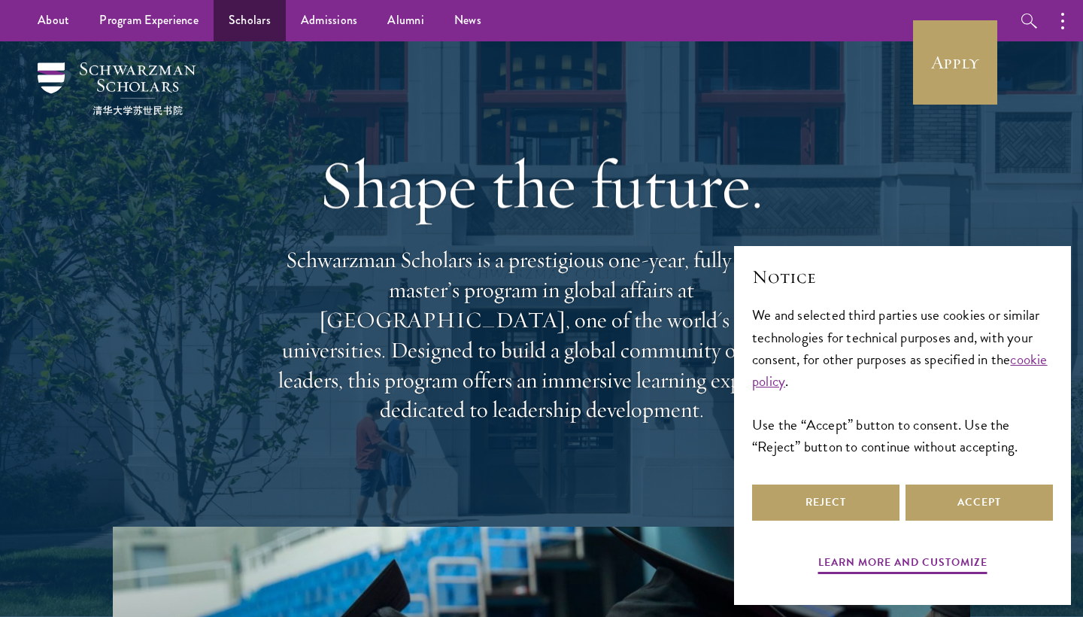
click at [245, 29] on link "Scholars" at bounding box center [250, 20] width 72 height 41
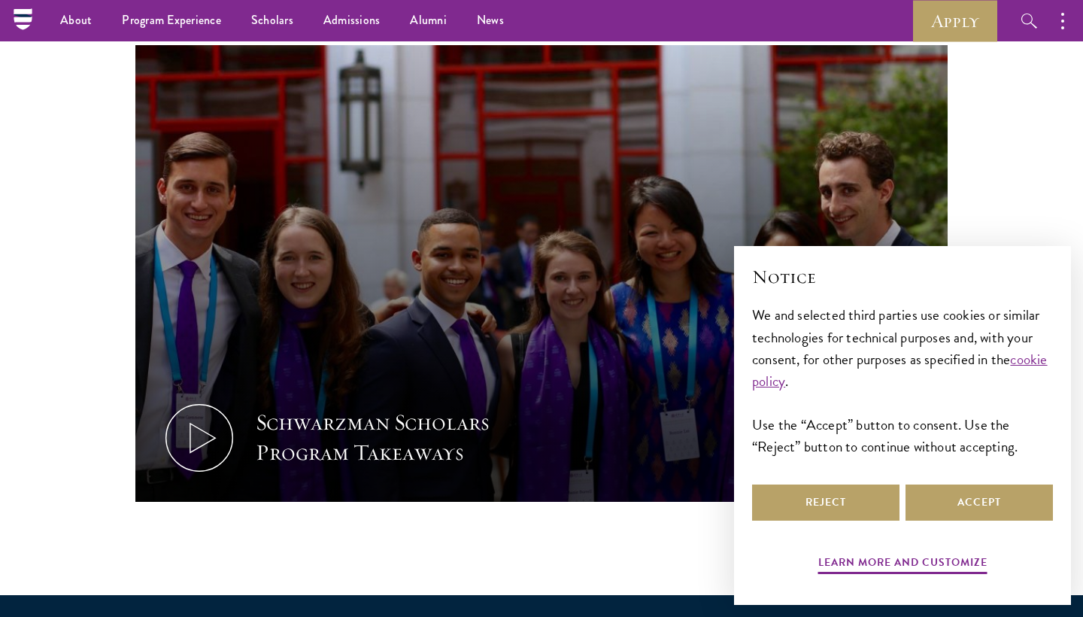
scroll to position [677, 0]
click at [439, 568] on div "Schwarzman Scholars Program Takeaways" at bounding box center [541, 320] width 813 height 551
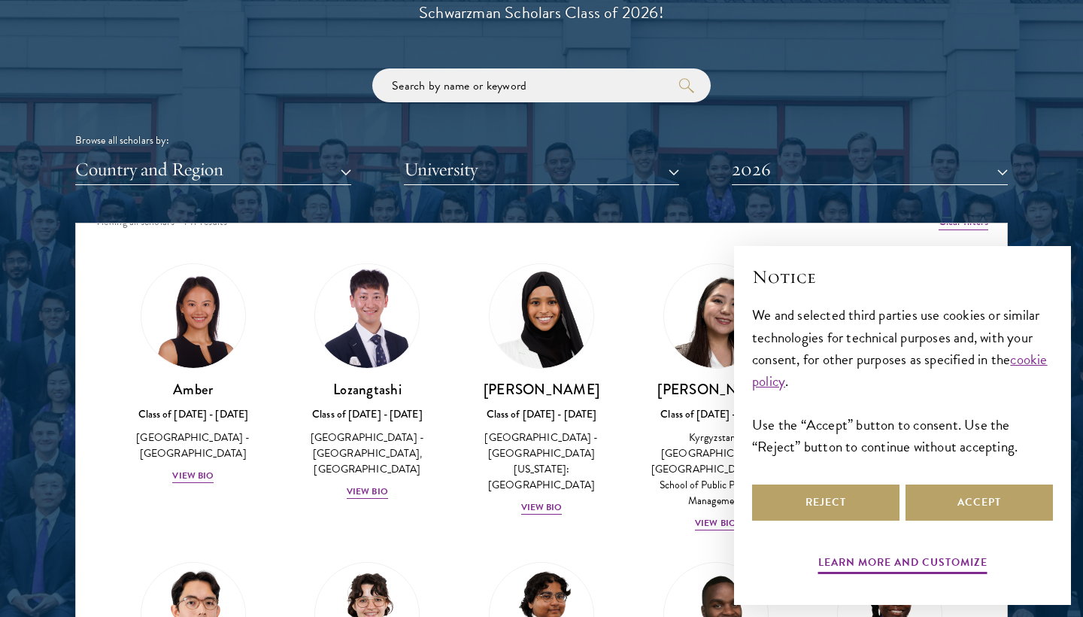
scroll to position [1976, 0]
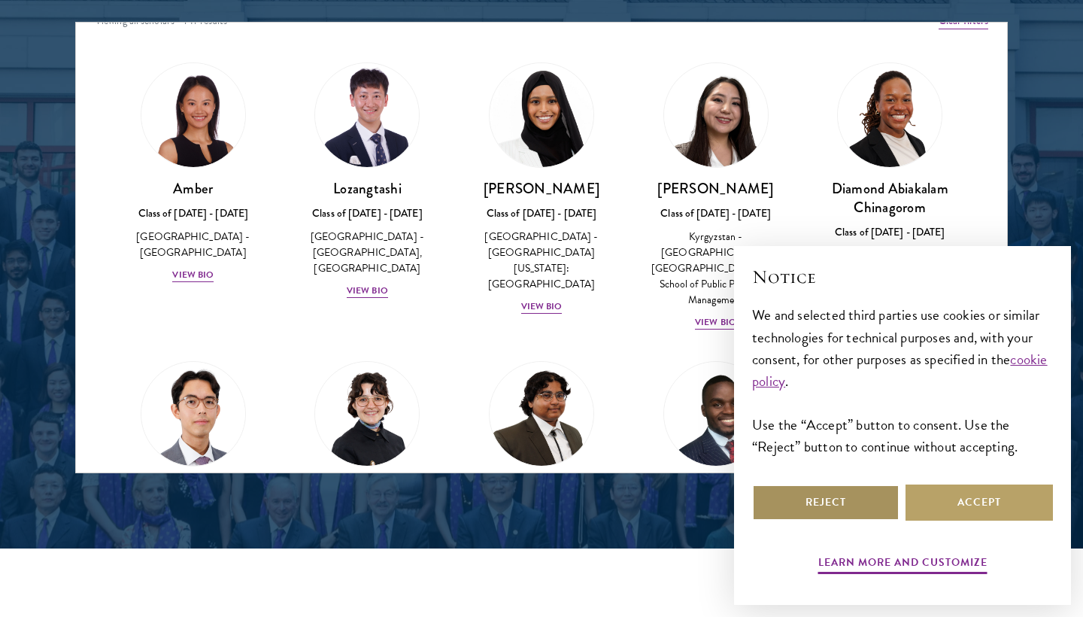
click at [874, 498] on button "Reject" at bounding box center [825, 503] width 147 height 36
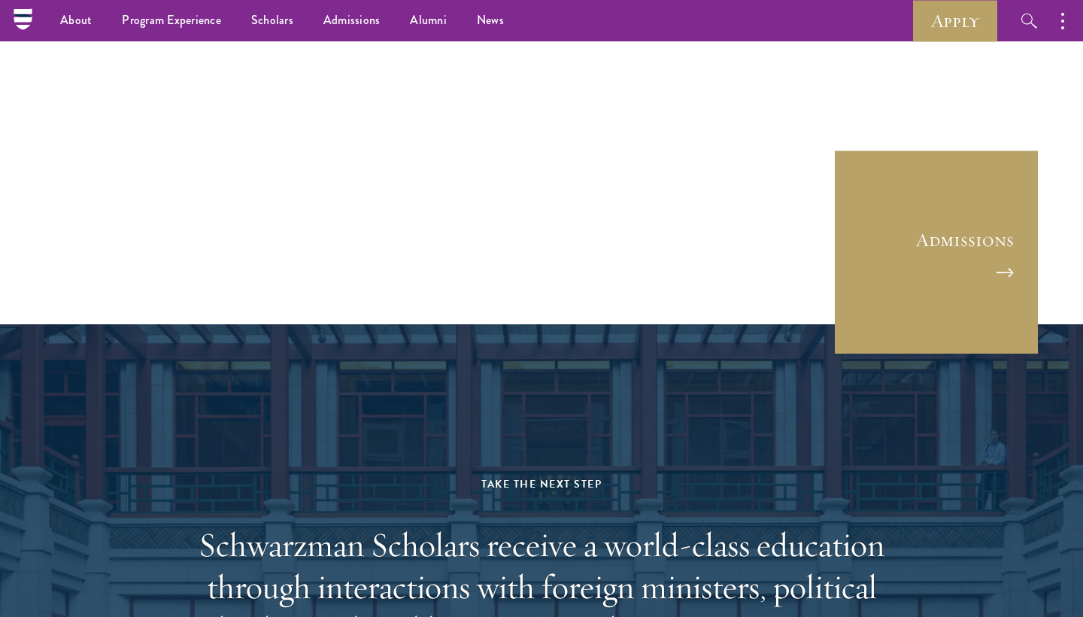
scroll to position [3830, 0]
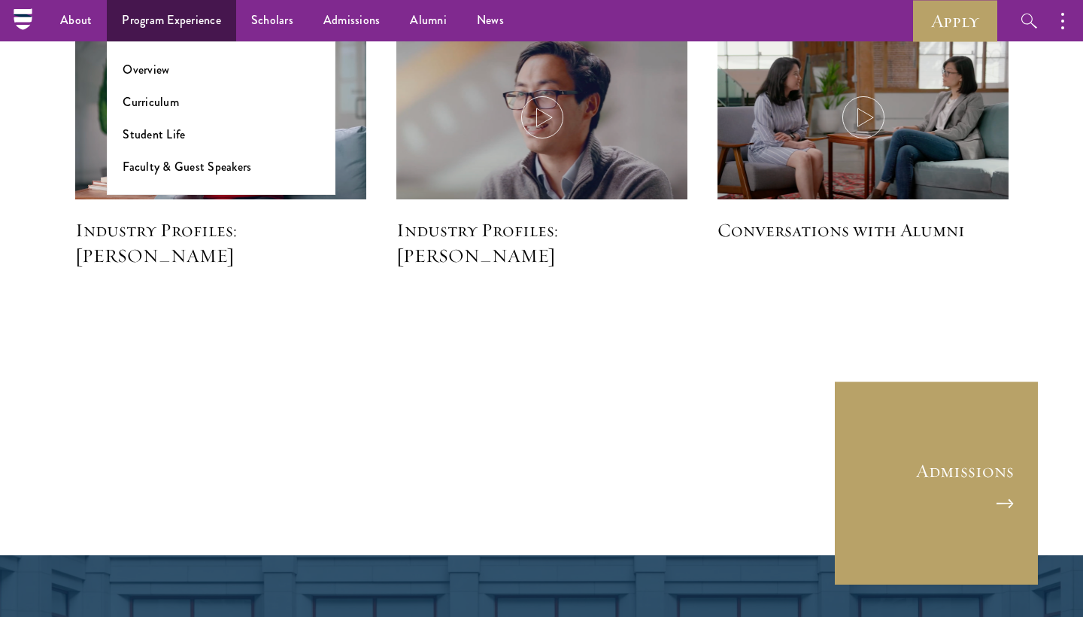
click at [184, 12] on link "Program Experience" at bounding box center [171, 20] width 129 height 41
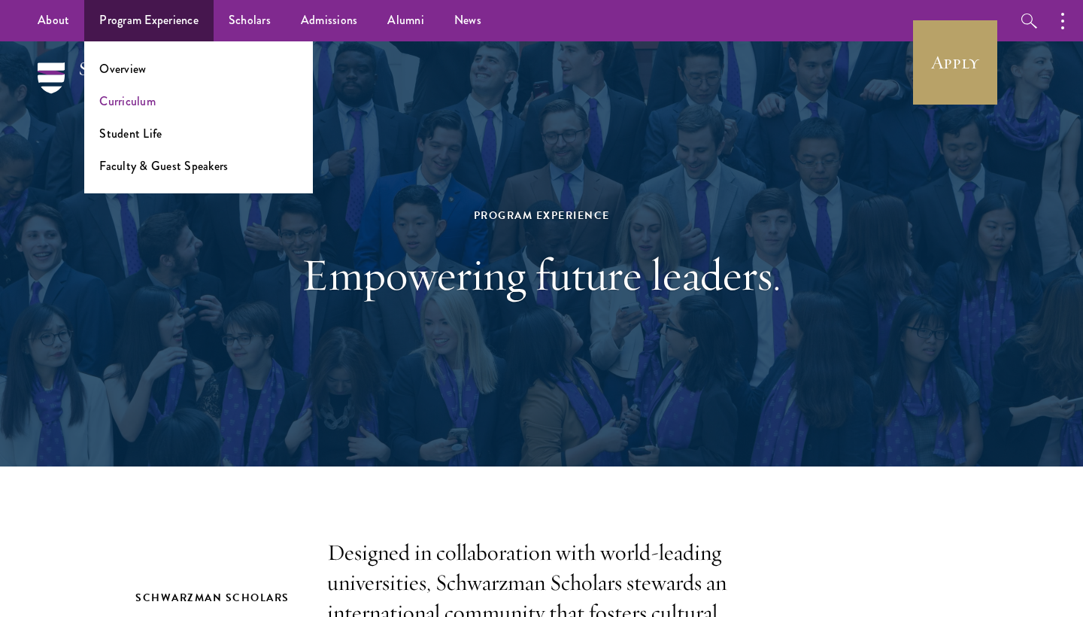
click at [138, 102] on link "Curriculum" at bounding box center [127, 101] width 56 height 17
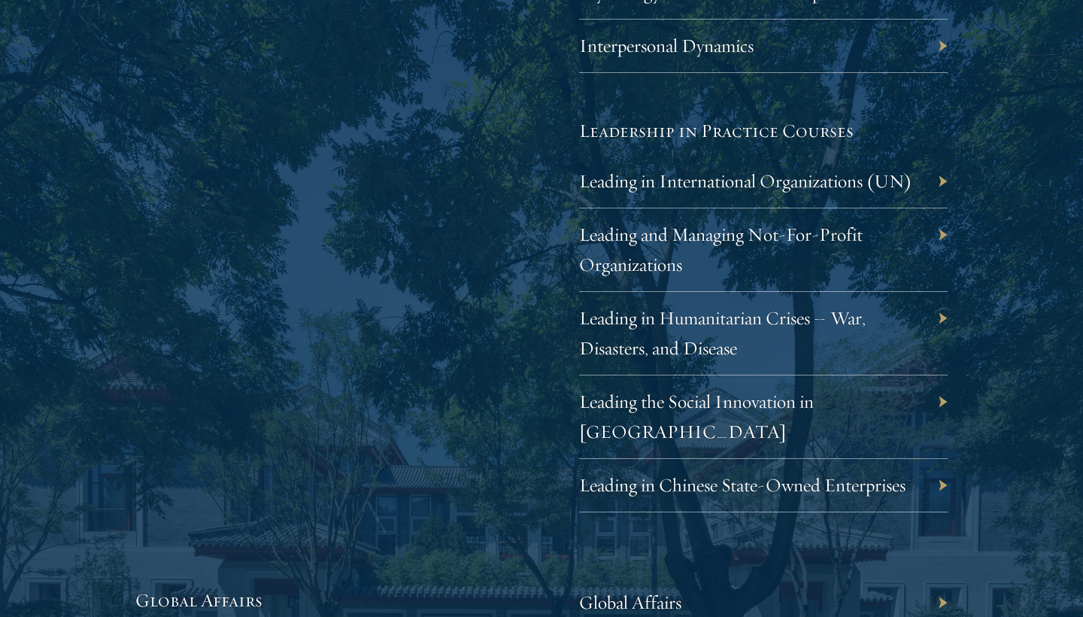
scroll to position [3031, 0]
click at [761, 403] on div "Leading the Social Innovation in China" at bounding box center [763, 417] width 369 height 84
click at [751, 395] on link "Leading the Social Innovation in China" at bounding box center [708, 416] width 235 height 53
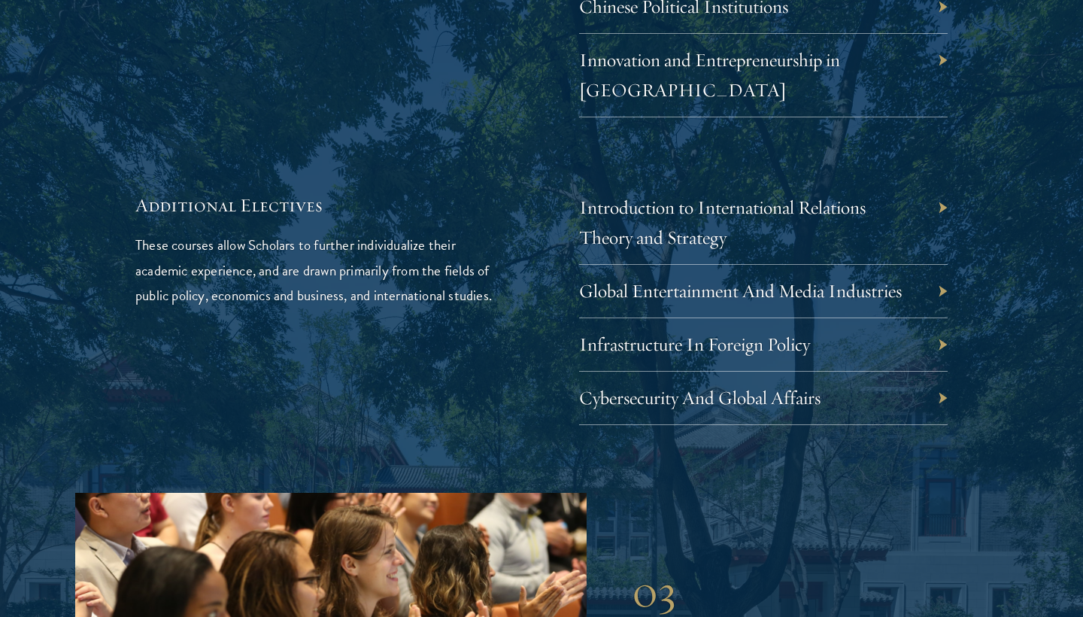
scroll to position [4708, 0]
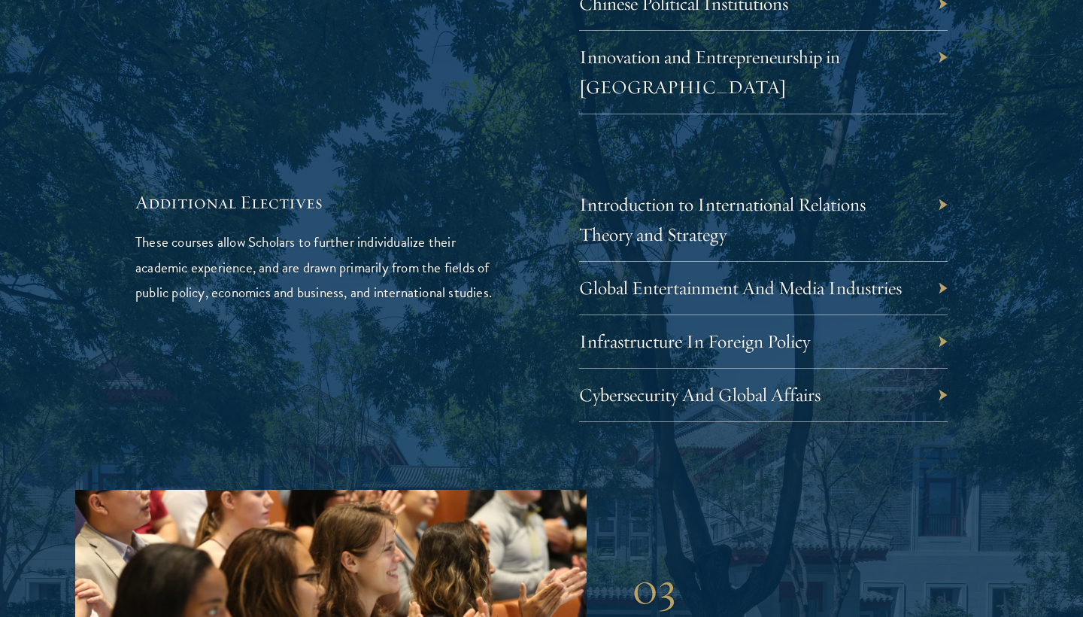
click at [853, 262] on div "Global Entertainment And Media Industries" at bounding box center [763, 288] width 369 height 53
click at [834, 276] on link "Global Entertainment And Media Industries" at bounding box center [752, 287] width 323 height 23
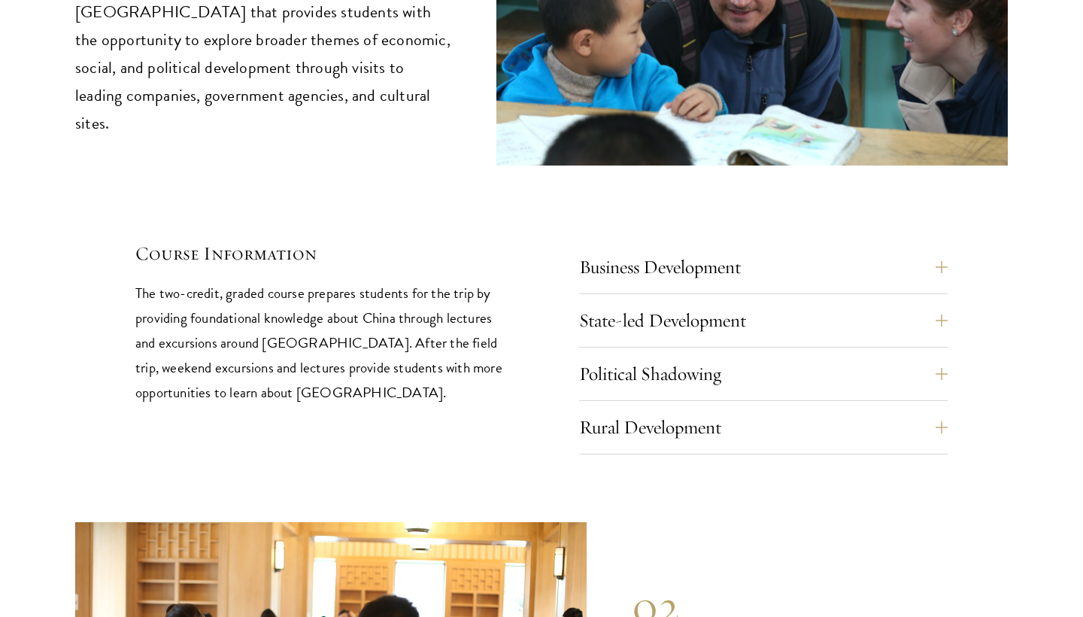
scroll to position [6278, 0]
click at [661, 249] on button "Business Development" at bounding box center [775, 267] width 369 height 36
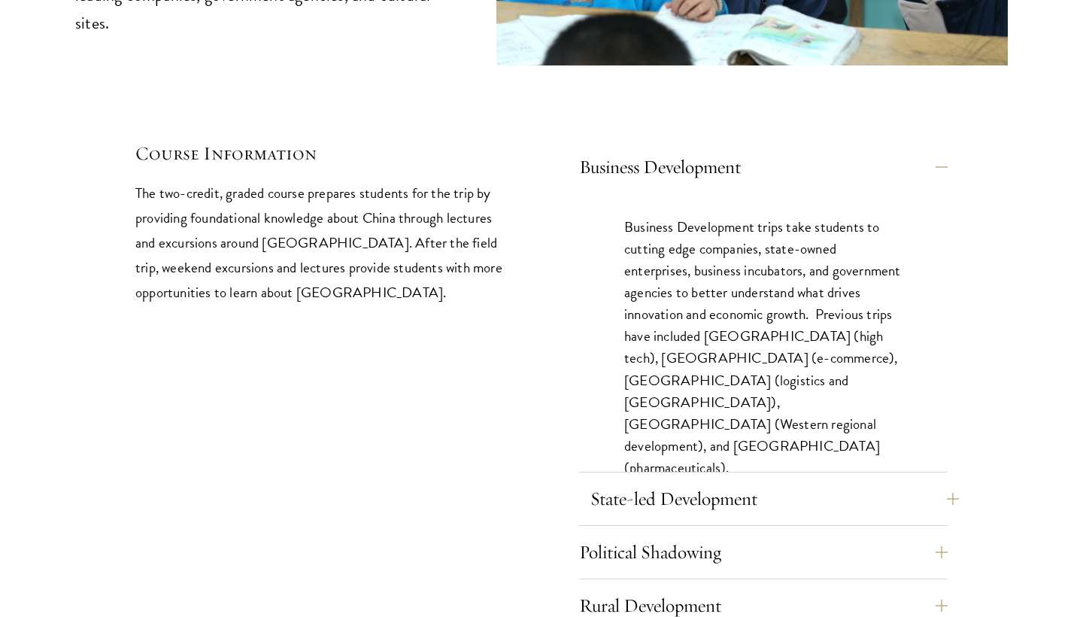
scroll to position [6378, 0]
click at [675, 481] on button "State-led Development" at bounding box center [775, 499] width 369 height 36
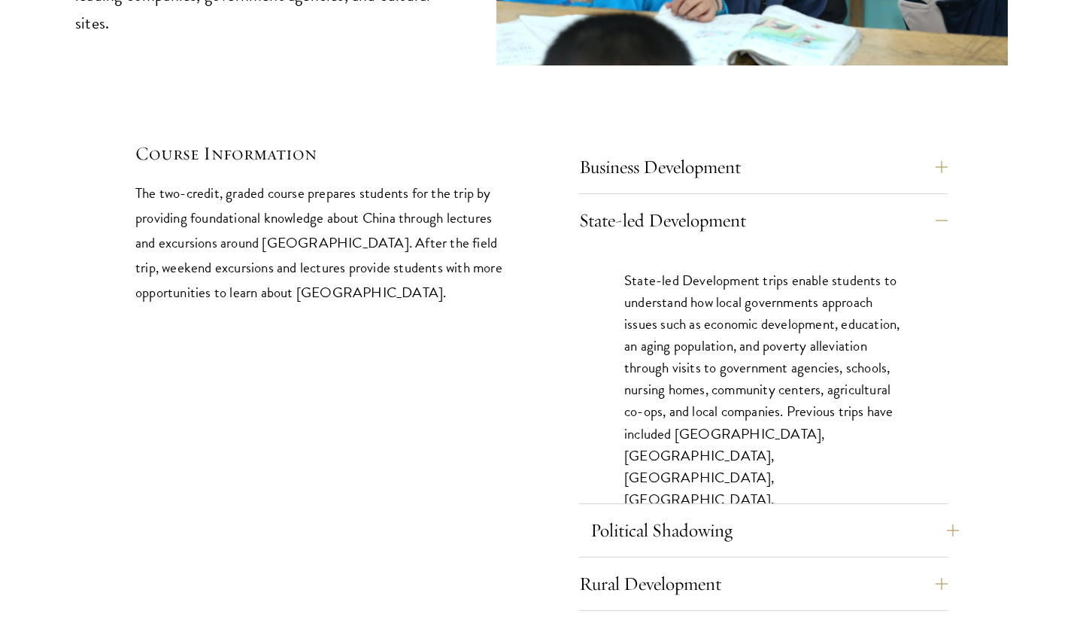
click at [667, 512] on button "Political Shadowing" at bounding box center [775, 530] width 369 height 36
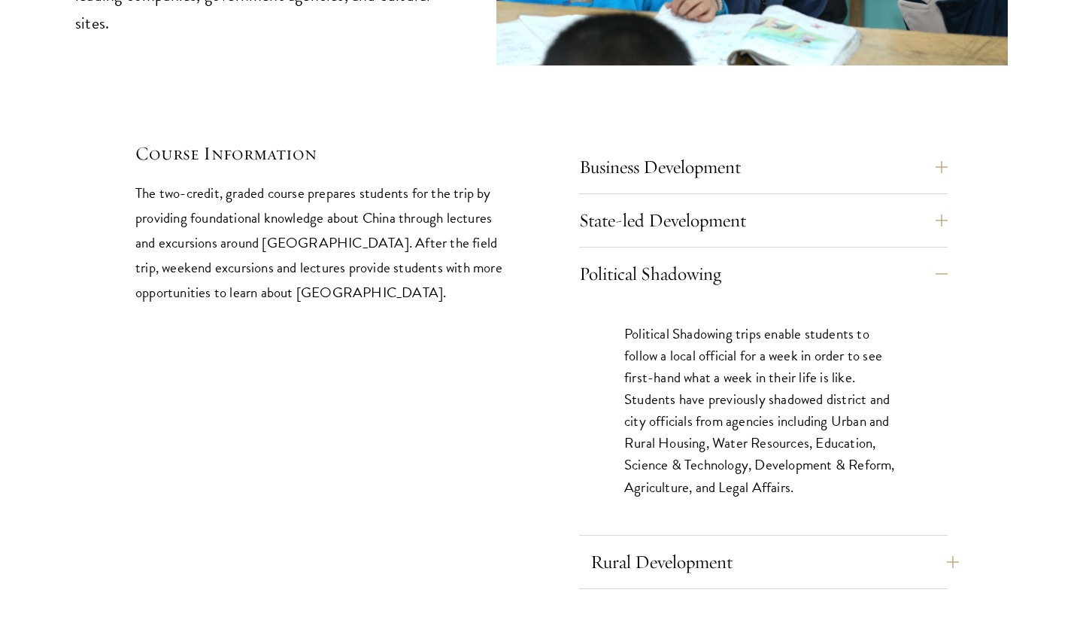
click at [701, 544] on button "Rural Development" at bounding box center [775, 562] width 369 height 36
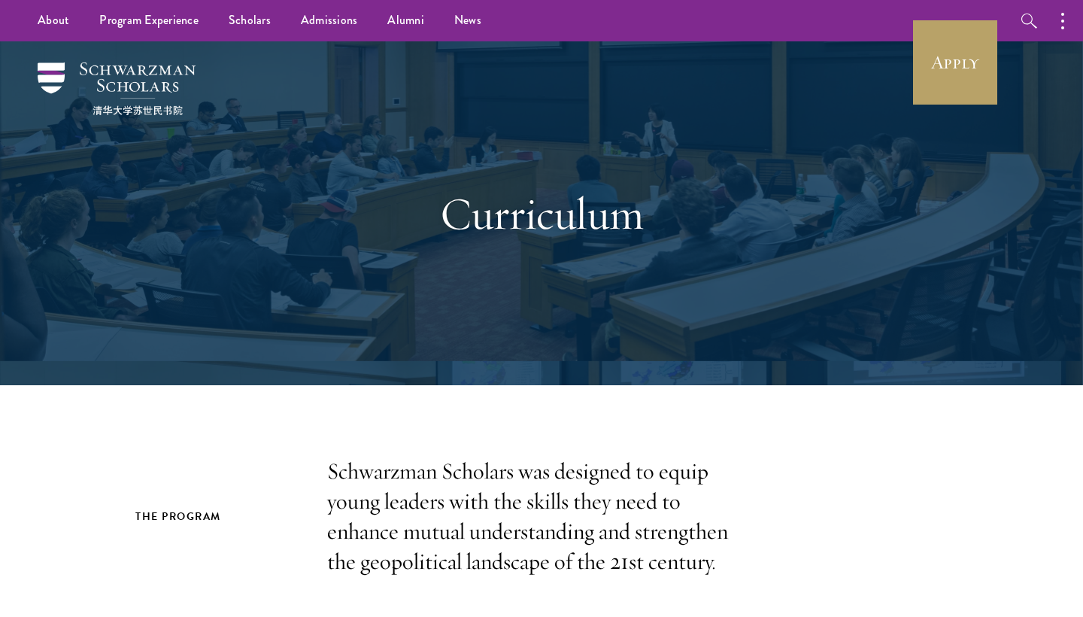
scroll to position [0, 0]
click at [408, 13] on link "Alumni" at bounding box center [405, 20] width 67 height 41
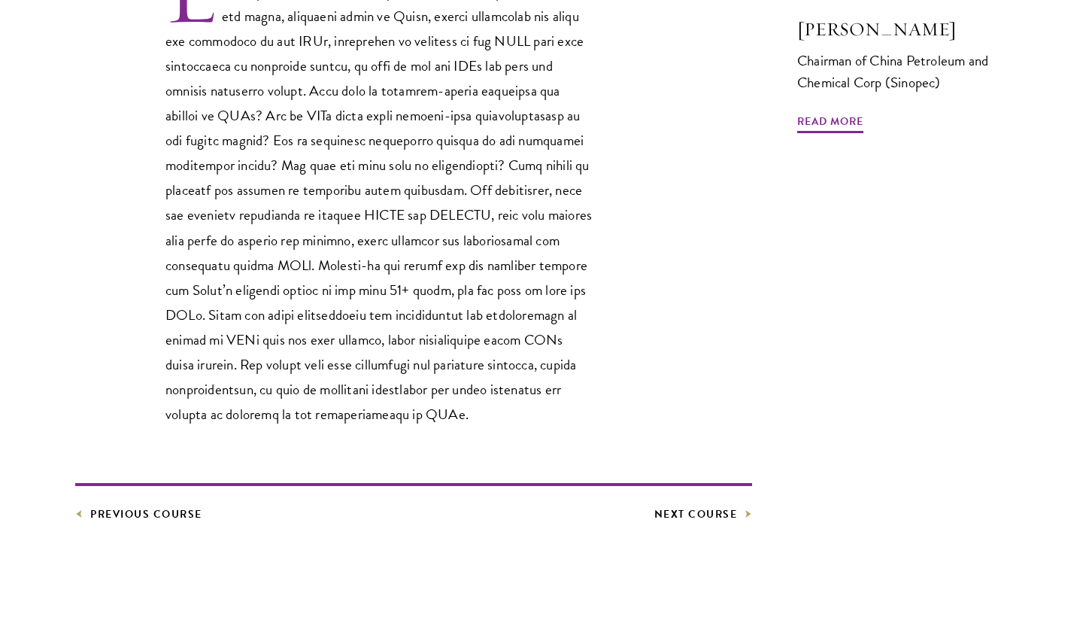
scroll to position [567, 0]
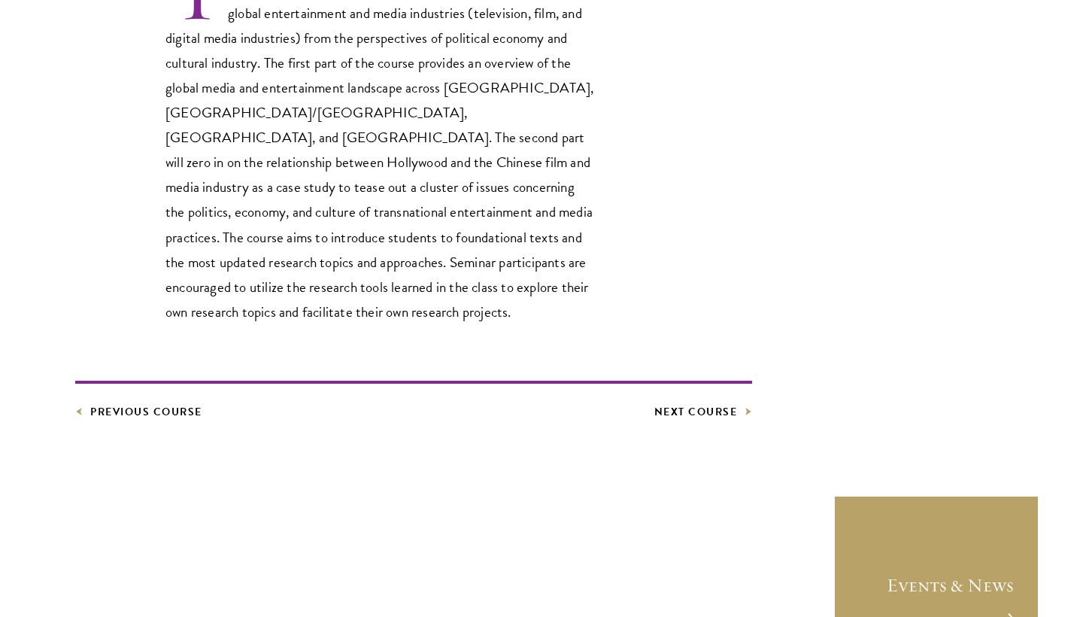
scroll to position [570, 0]
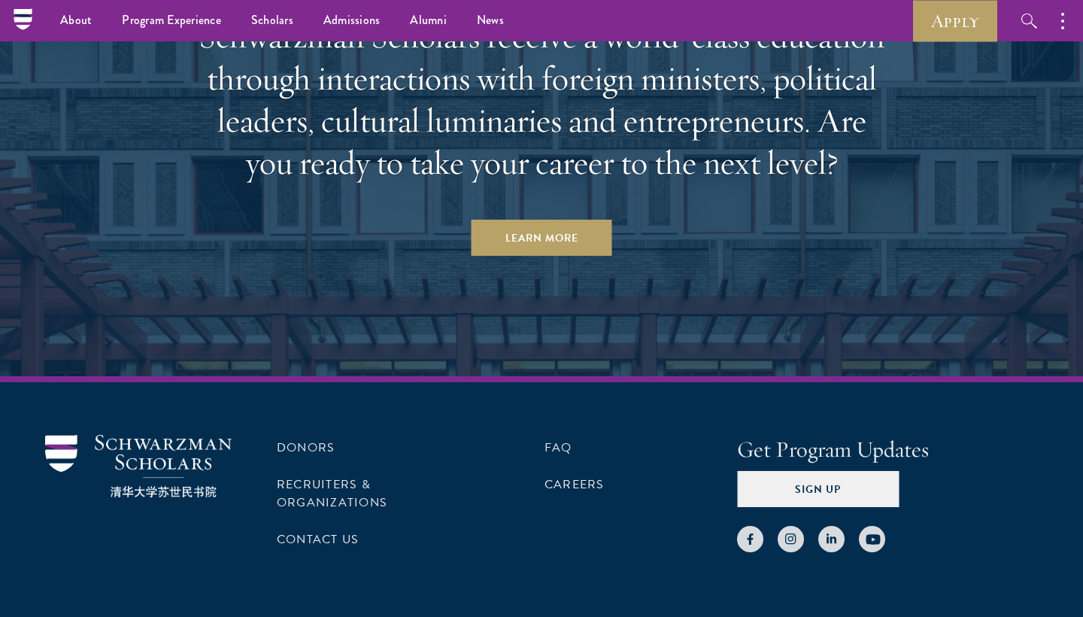
scroll to position [6176, 0]
